Goal: Task Accomplishment & Management: Manage account settings

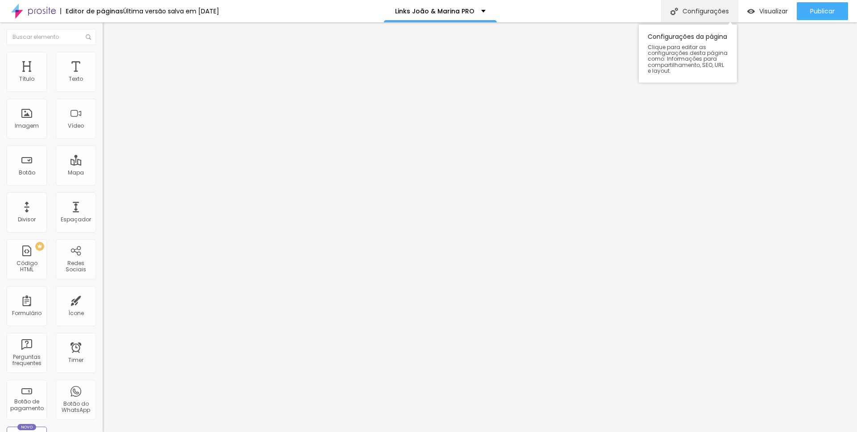
click at [674, 3] on div "Configurações" at bounding box center [699, 11] width 77 height 22
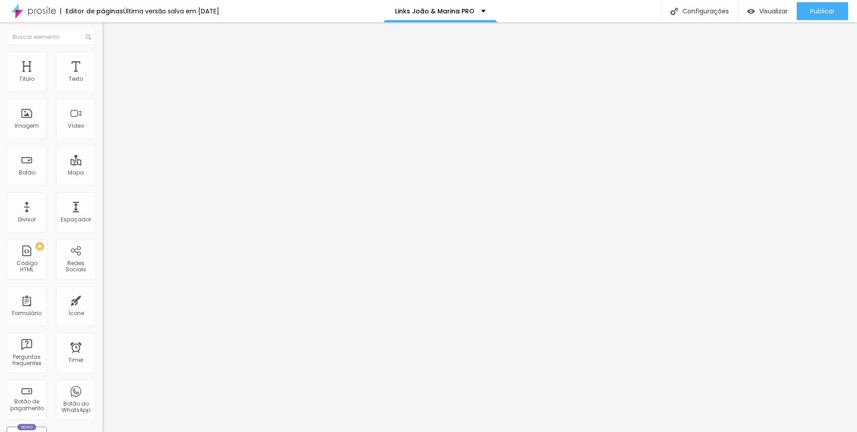
scroll to position [0, 57]
drag, startPoint x: 472, startPoint y: 266, endPoint x: 606, endPoint y: 257, distance: 134.7
drag, startPoint x: 579, startPoint y: 268, endPoint x: 640, endPoint y: 267, distance: 60.7
